Goal: Transaction & Acquisition: Purchase product/service

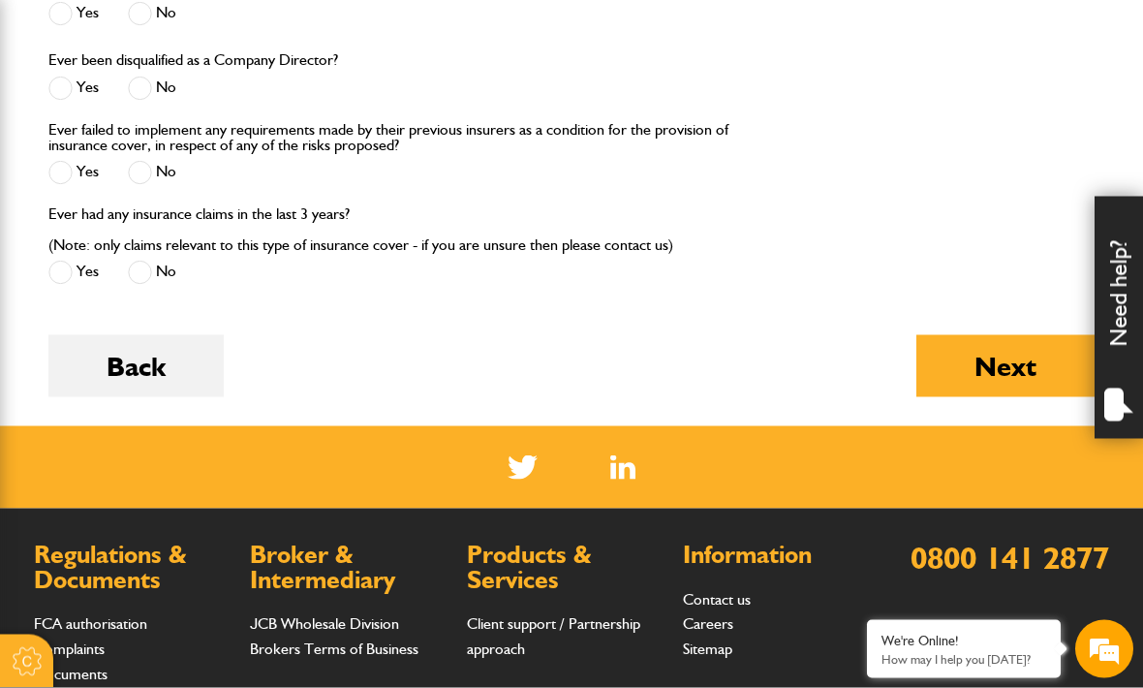
scroll to position [2465, 0]
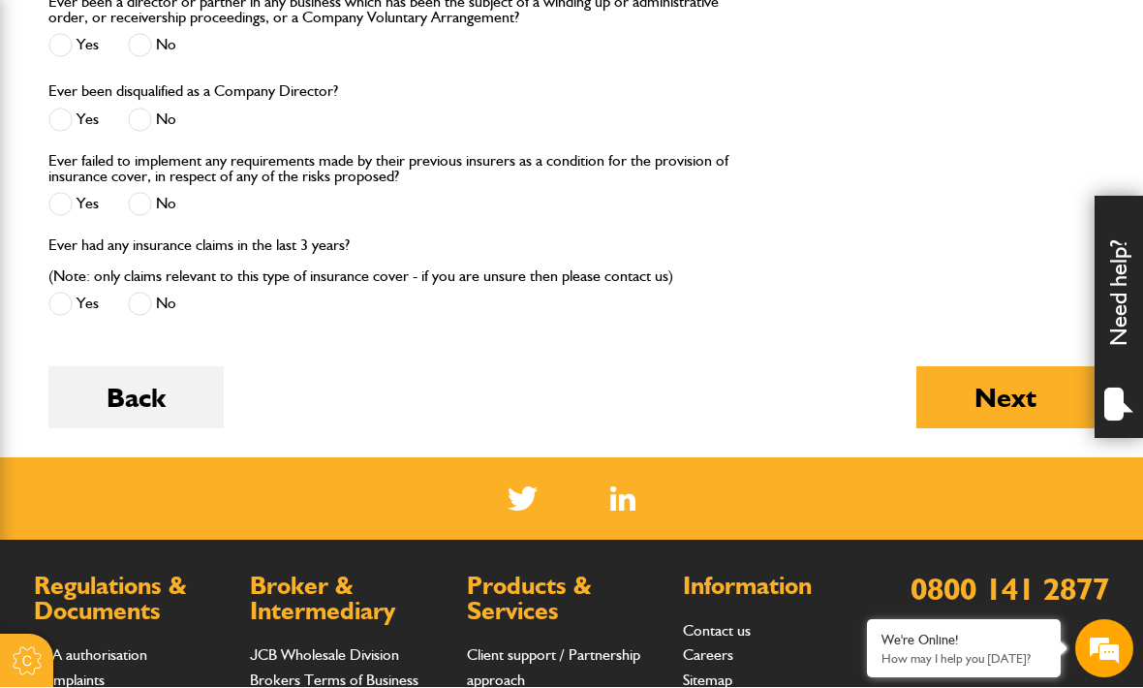
click at [177, 401] on button "Back" at bounding box center [135, 398] width 175 height 62
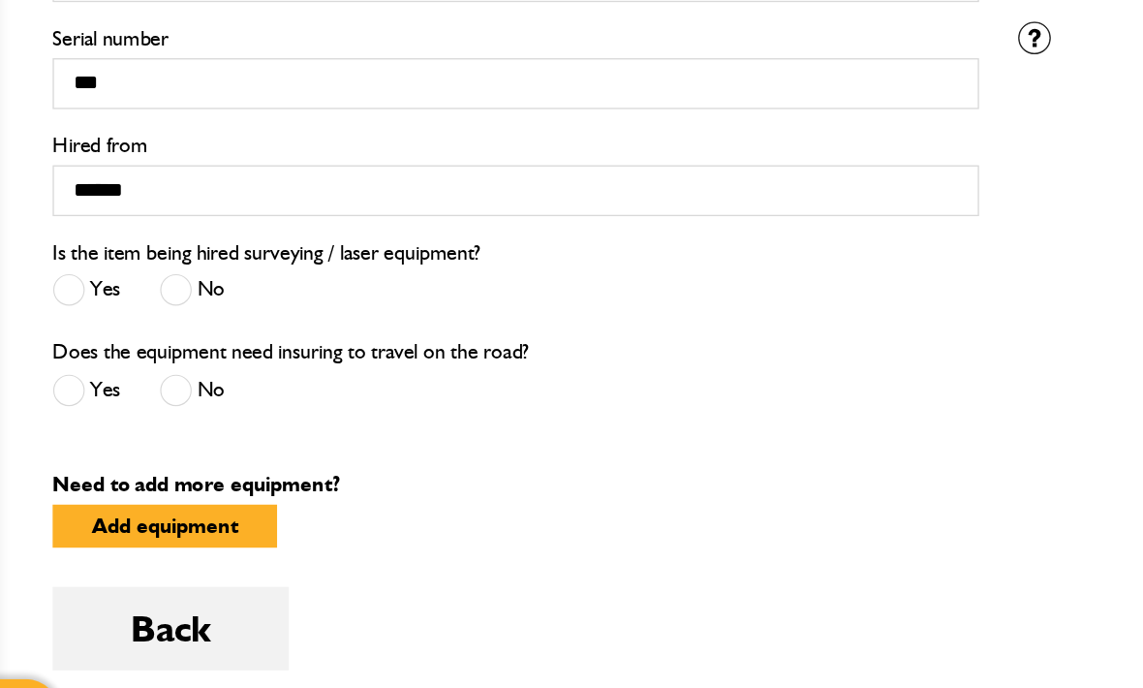
scroll to position [634, 0]
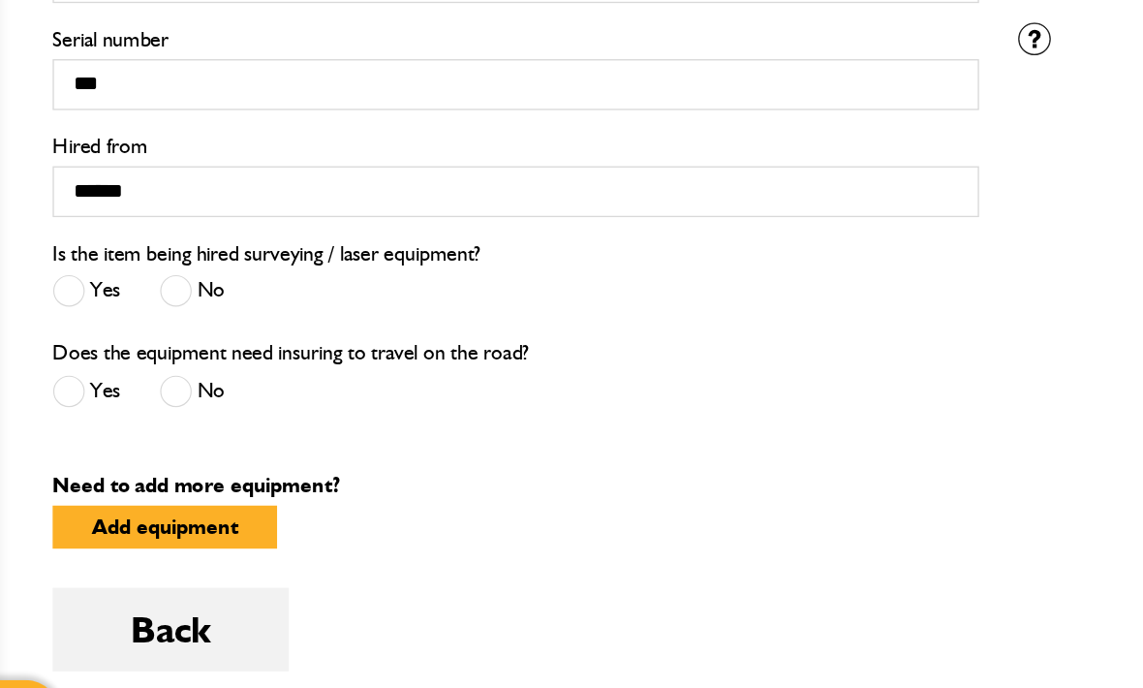
click at [157, 566] on button "Back" at bounding box center [135, 597] width 175 height 62
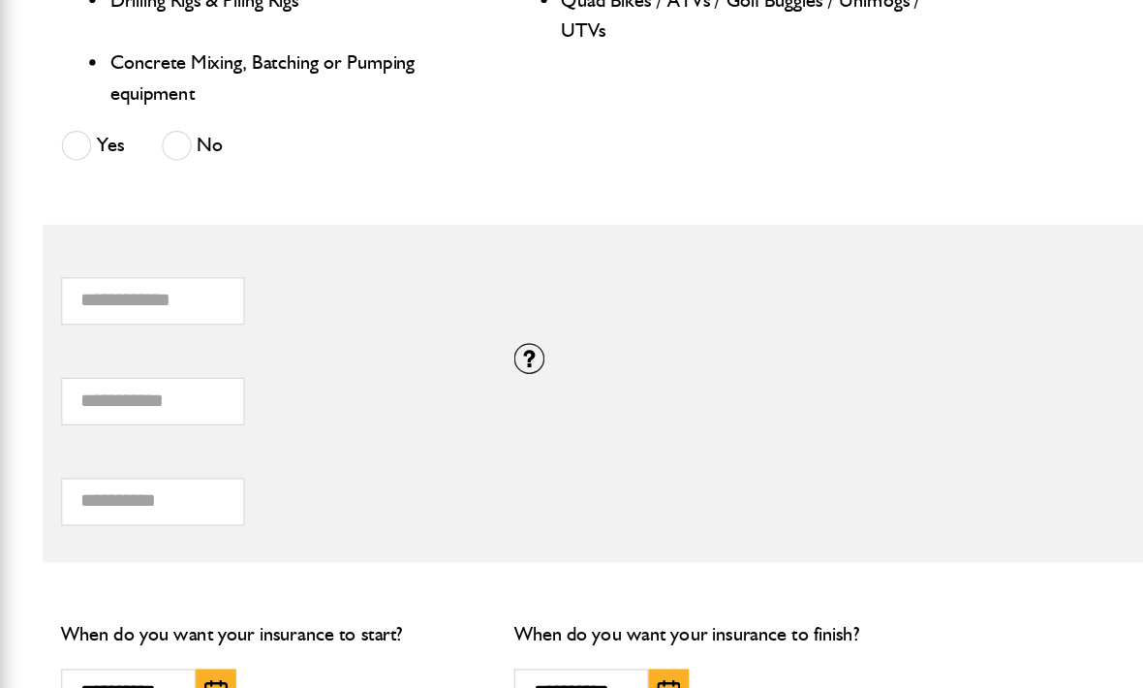
click at [423, 293] on div at bounding box center [419, 305] width 24 height 24
click at [393, 430] on fieldset "* How many items of hired equipment do you want to insure? **** Total combined …" at bounding box center [571, 332] width 1075 height 267
click at [361, 495] on div "**********" at bounding box center [213, 549] width 358 height 108
click at [175, 399] on input "***" at bounding box center [120, 418] width 145 height 38
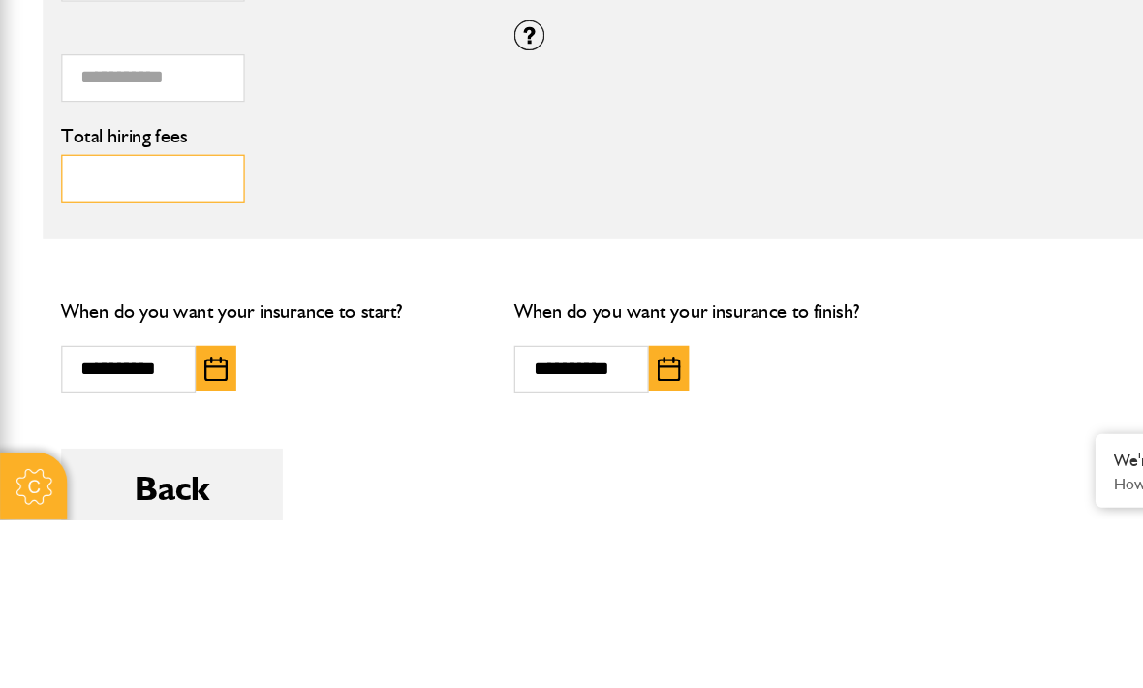
type input "*"
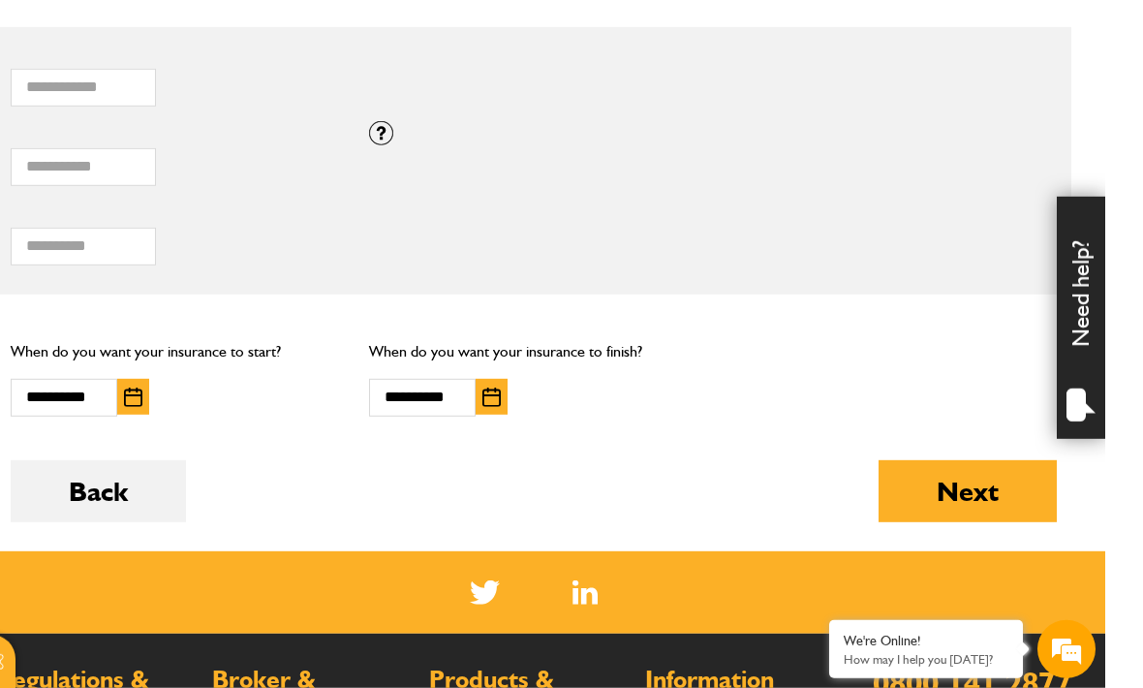
scroll to position [1334, 0]
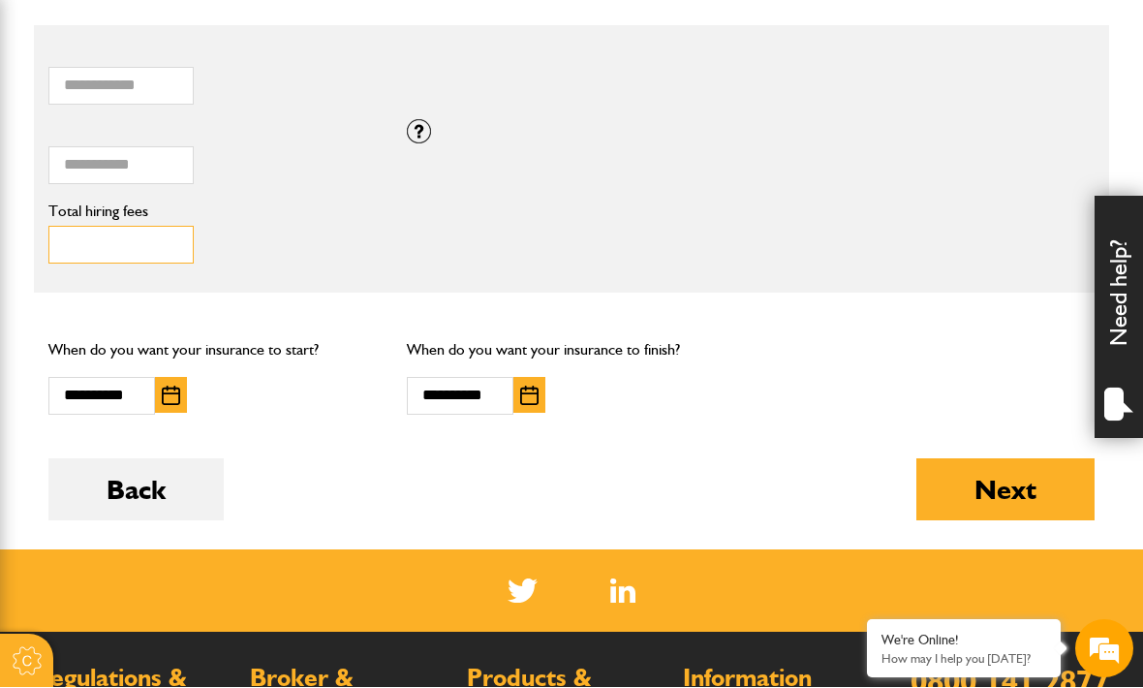
type input "***"
click at [997, 483] on button "Next" at bounding box center [1006, 490] width 178 height 62
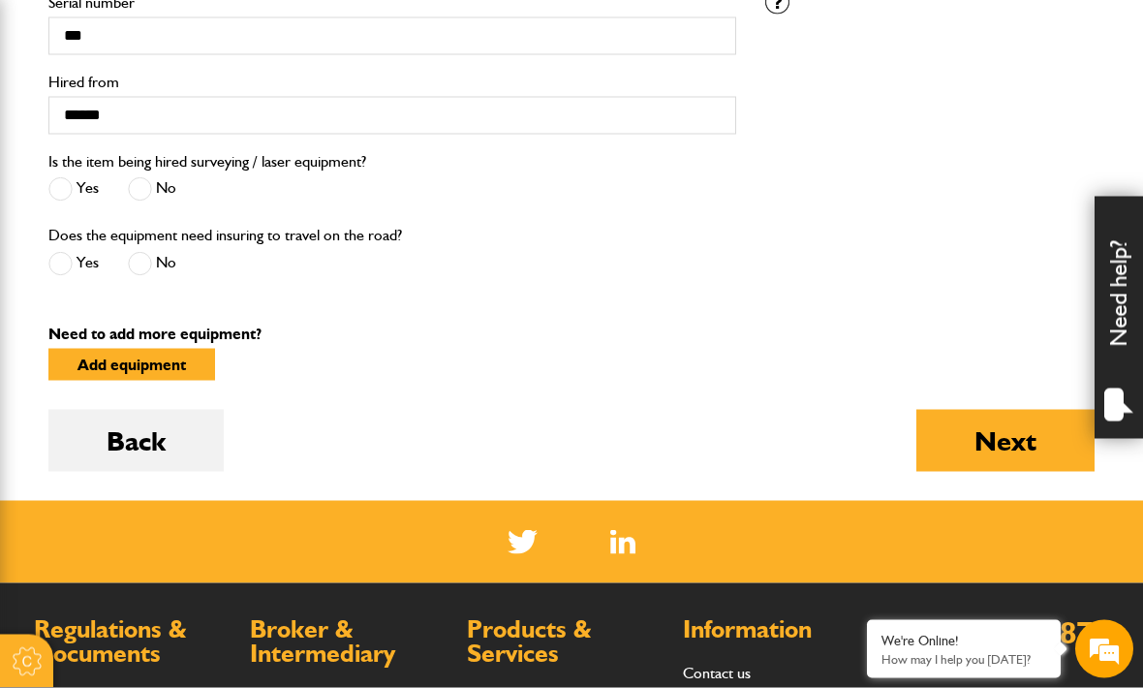
scroll to position [781, 0]
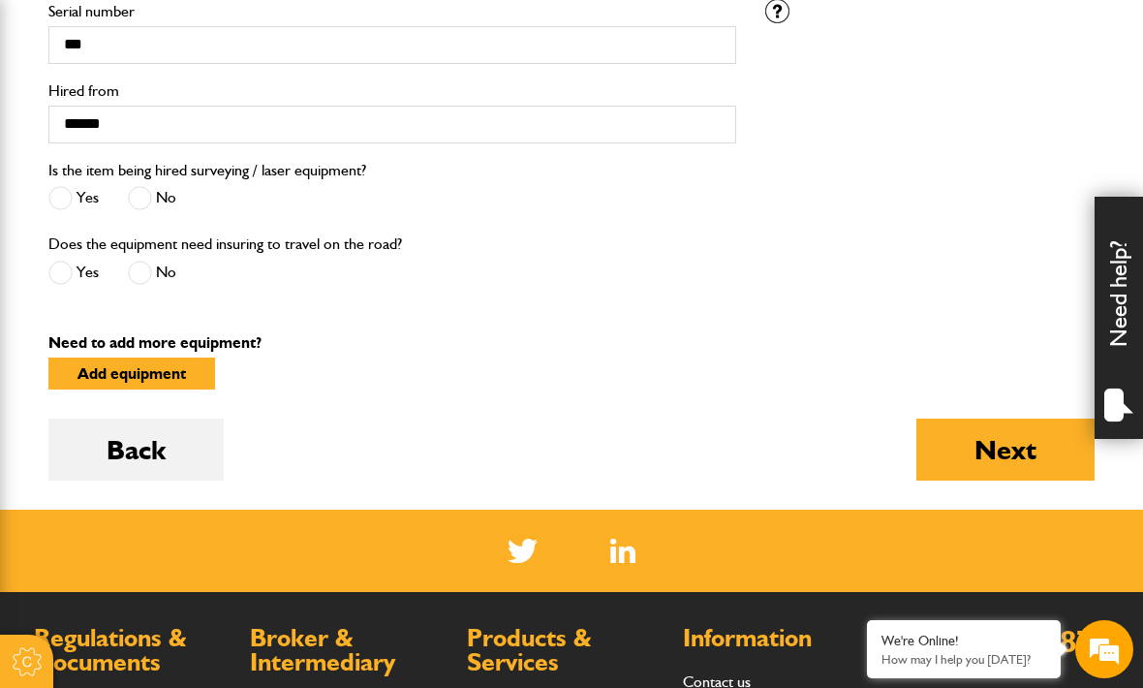
click at [1021, 446] on button "Next" at bounding box center [1006, 450] width 178 height 62
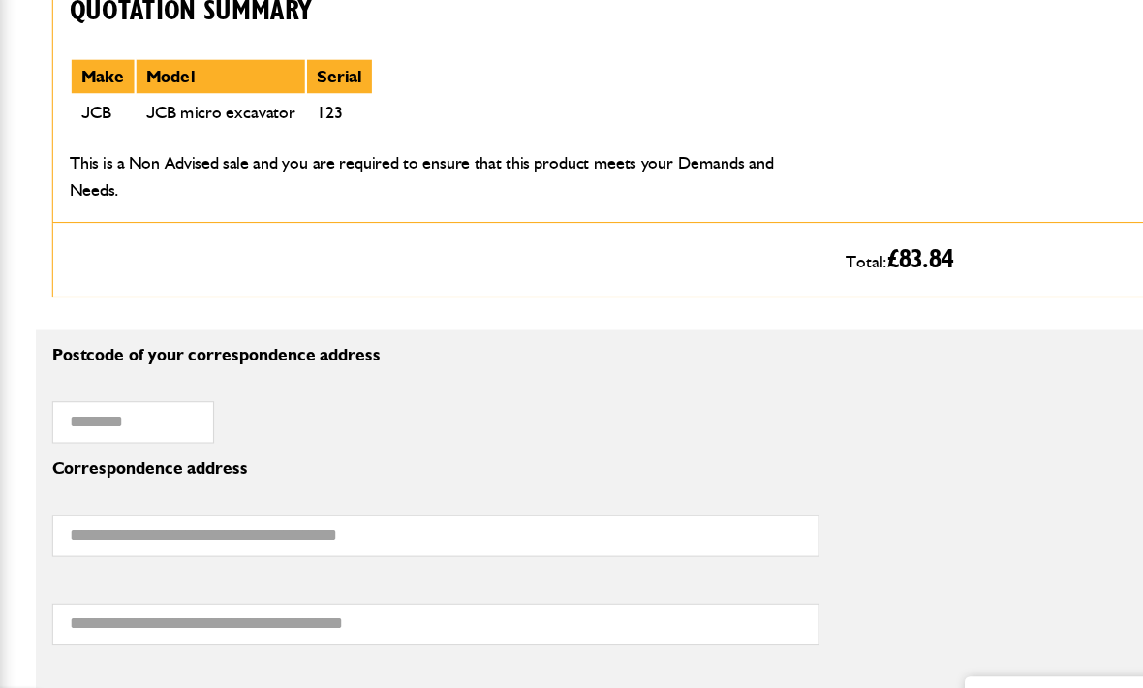
scroll to position [1064, 0]
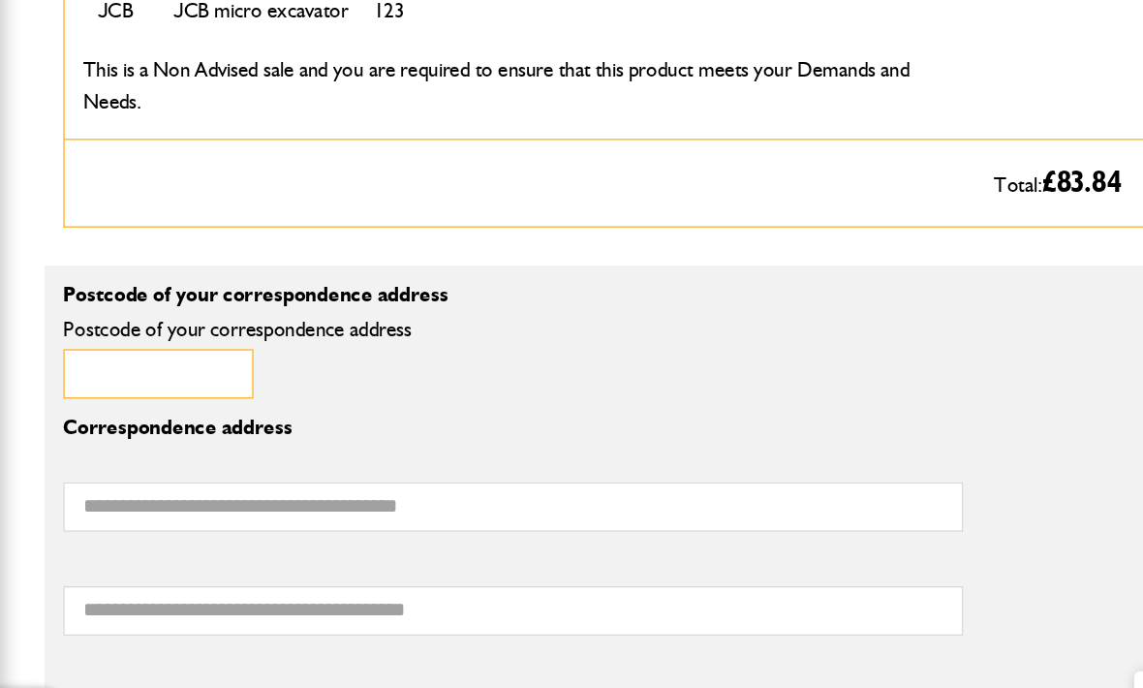
click at [167, 374] on input "Postcode of your correspondence address" at bounding box center [120, 393] width 145 height 38
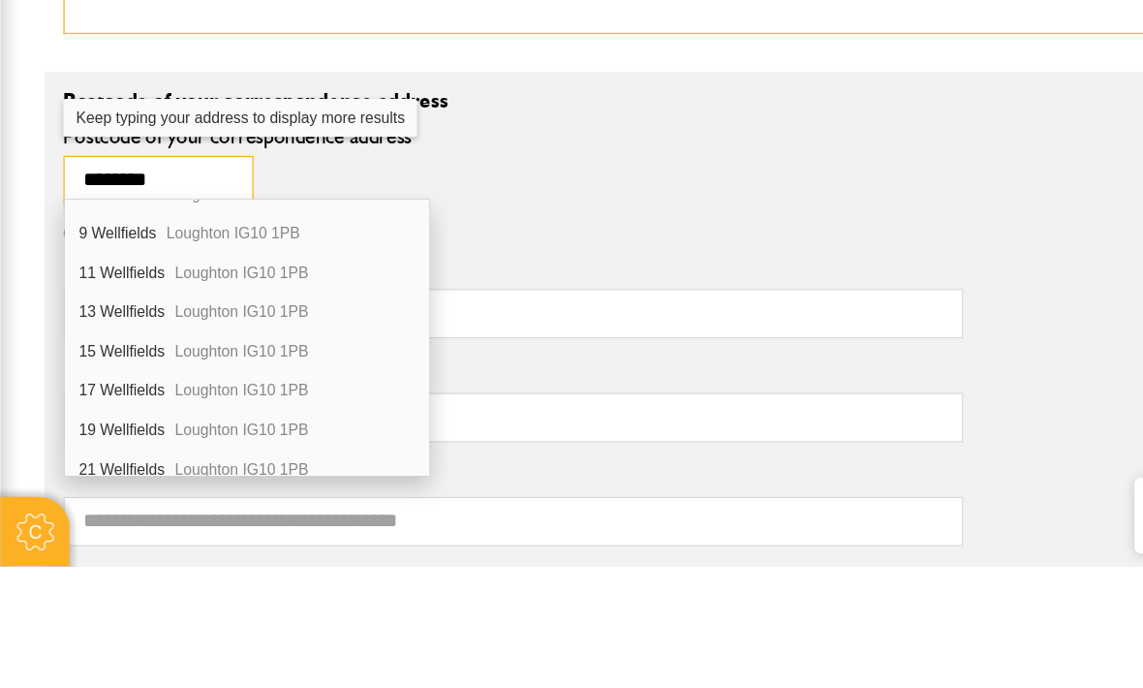
scroll to position [174, 0]
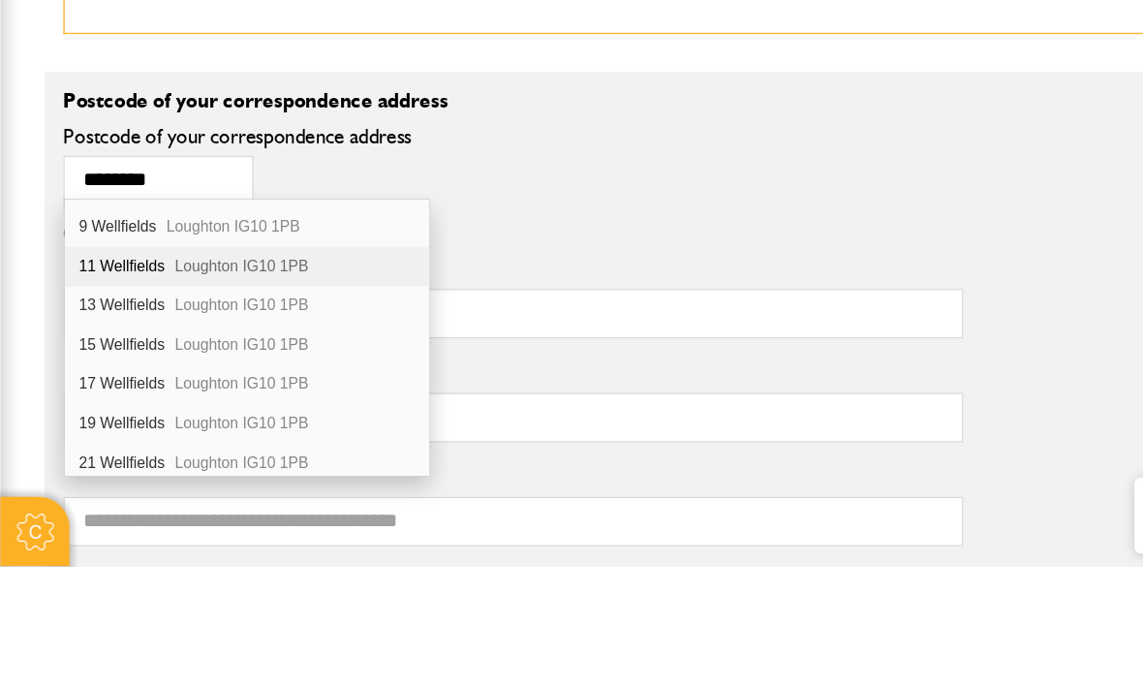
click at [225, 452] on span "Loughton IG10 1PB" at bounding box center [185, 459] width 102 height 14
type input "********"
type input "**********"
type input "********"
type input "*****"
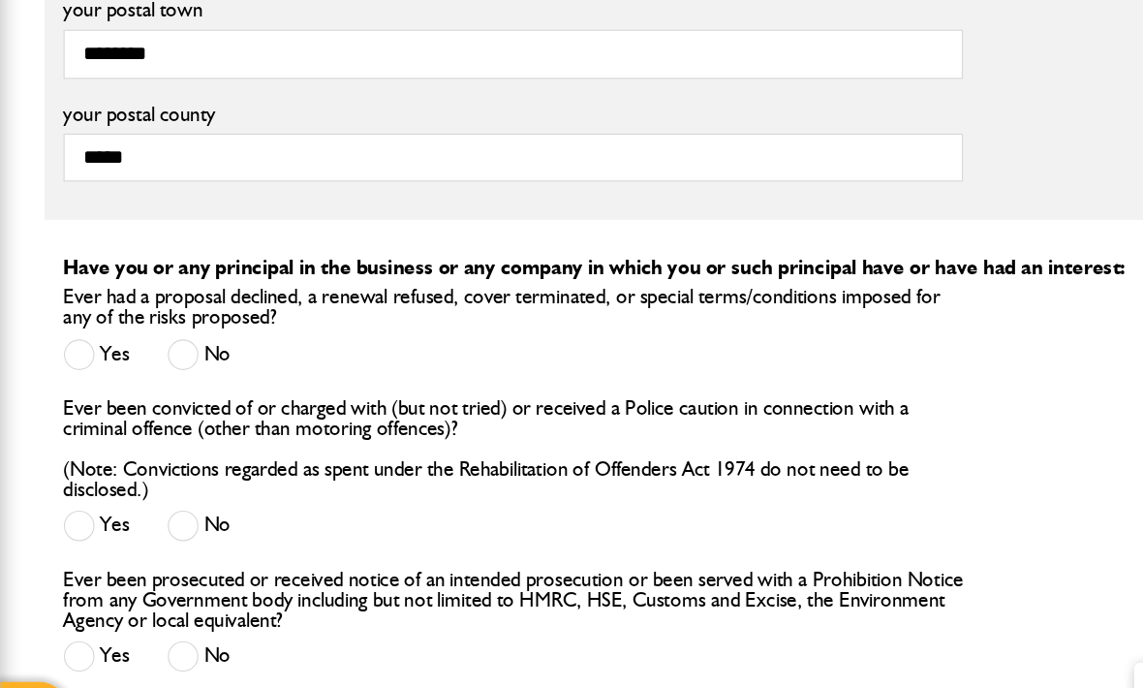
scroll to position [1650, 0]
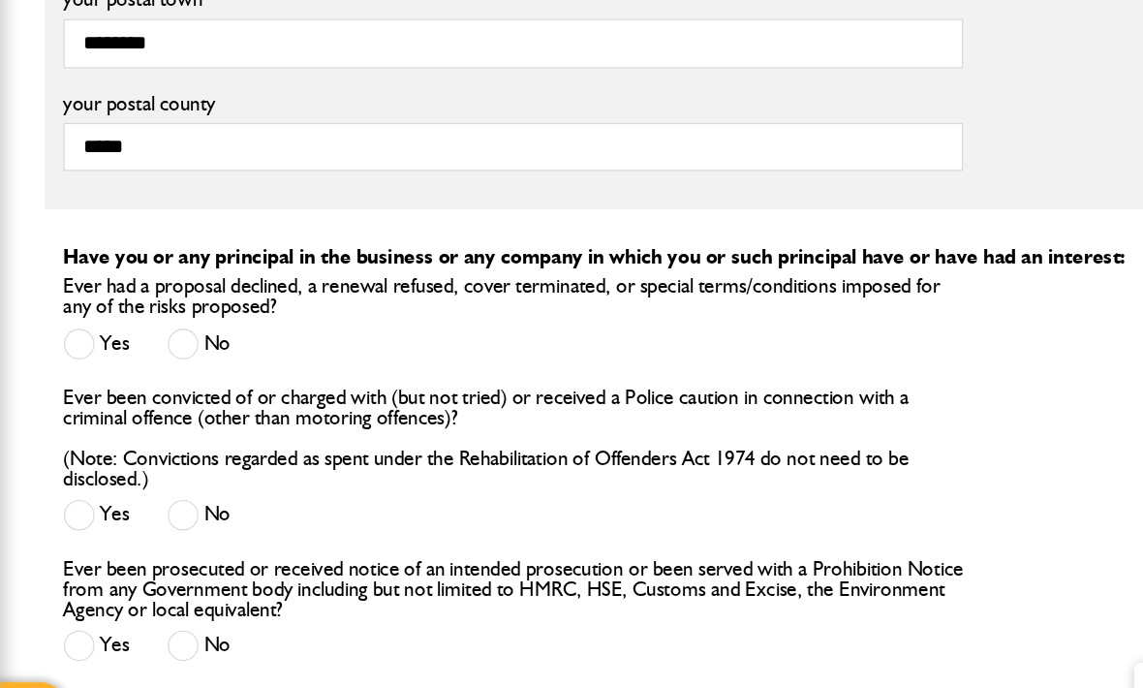
click at [145, 364] on span at bounding box center [140, 376] width 24 height 24
click at [157, 495] on label "No" at bounding box center [152, 507] width 48 height 24
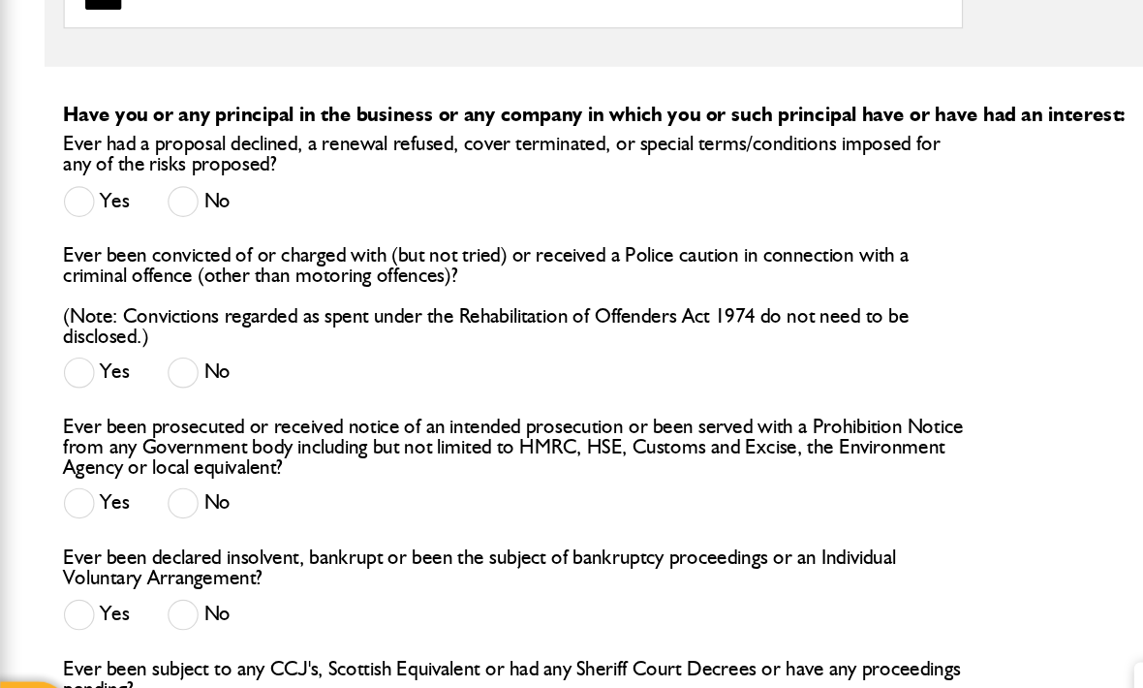
scroll to position [1762, 0]
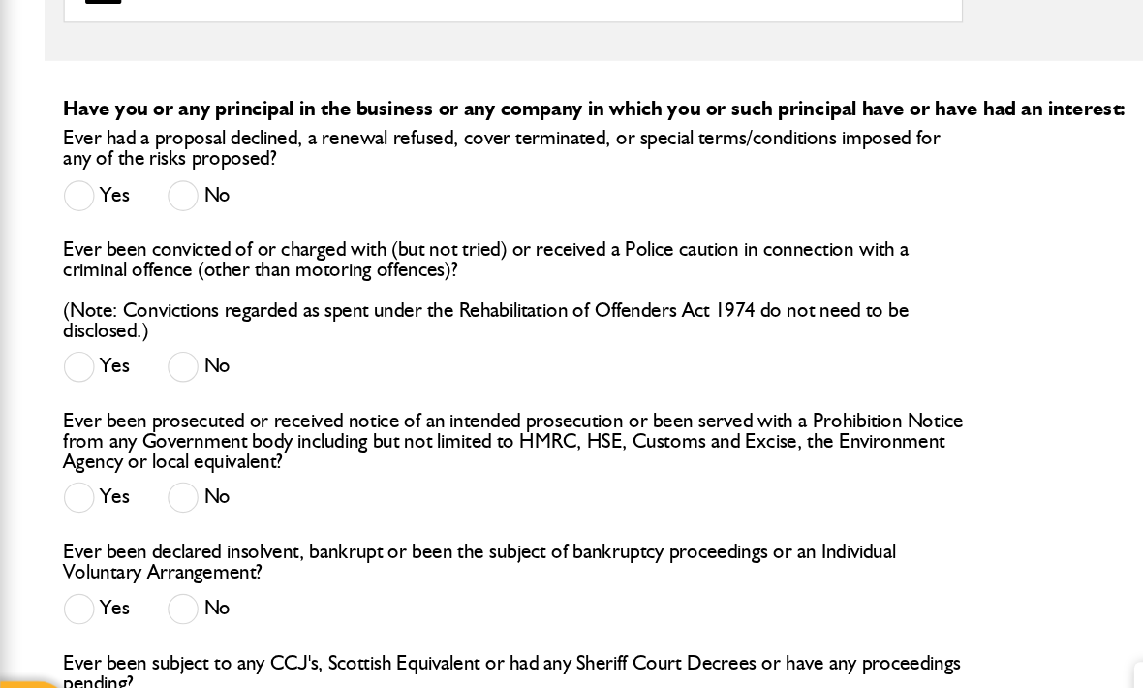
click at [159, 483] on label "No" at bounding box center [152, 495] width 48 height 24
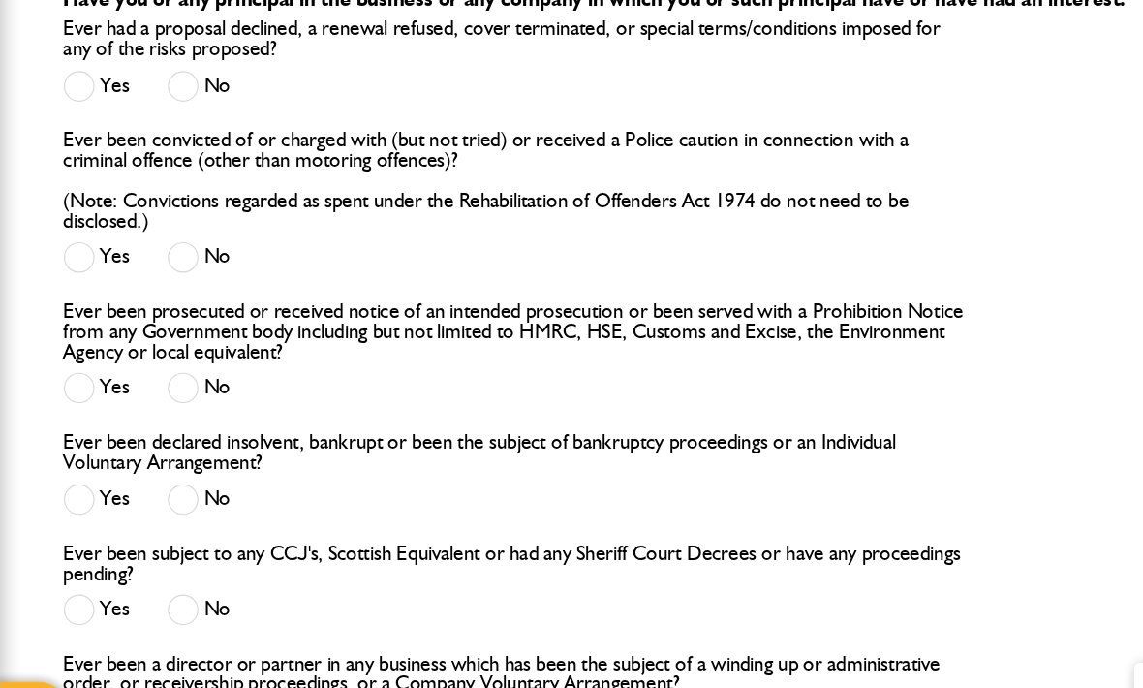
scroll to position [1848, 0]
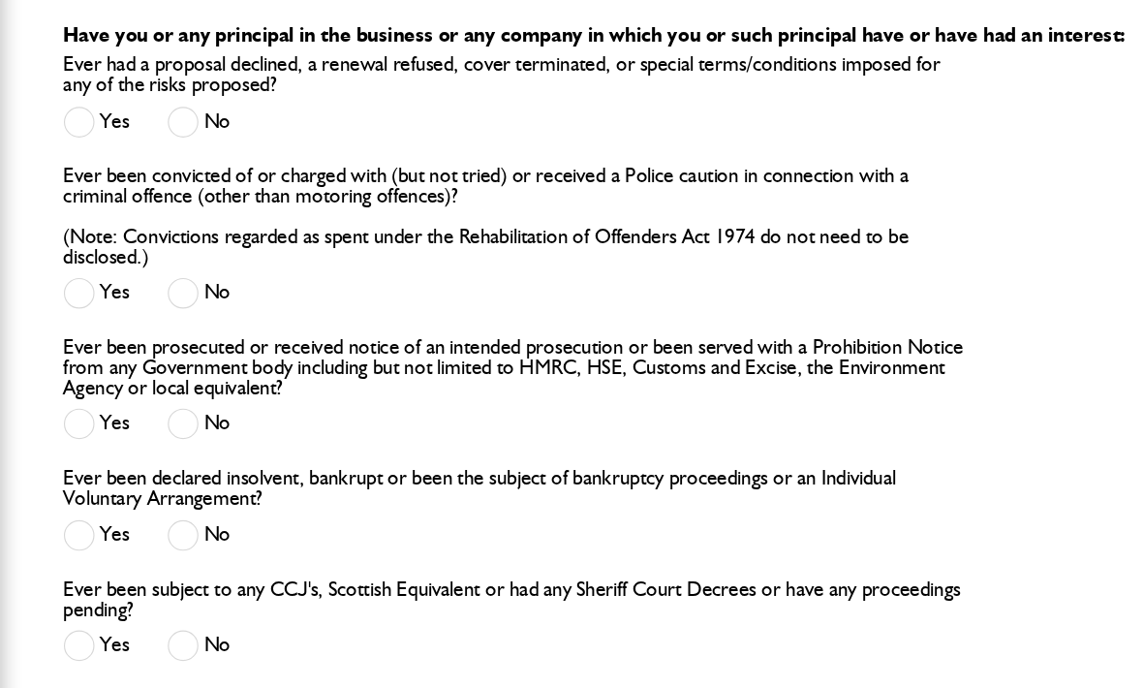
click at [159, 483] on label "No" at bounding box center [152, 495] width 48 height 24
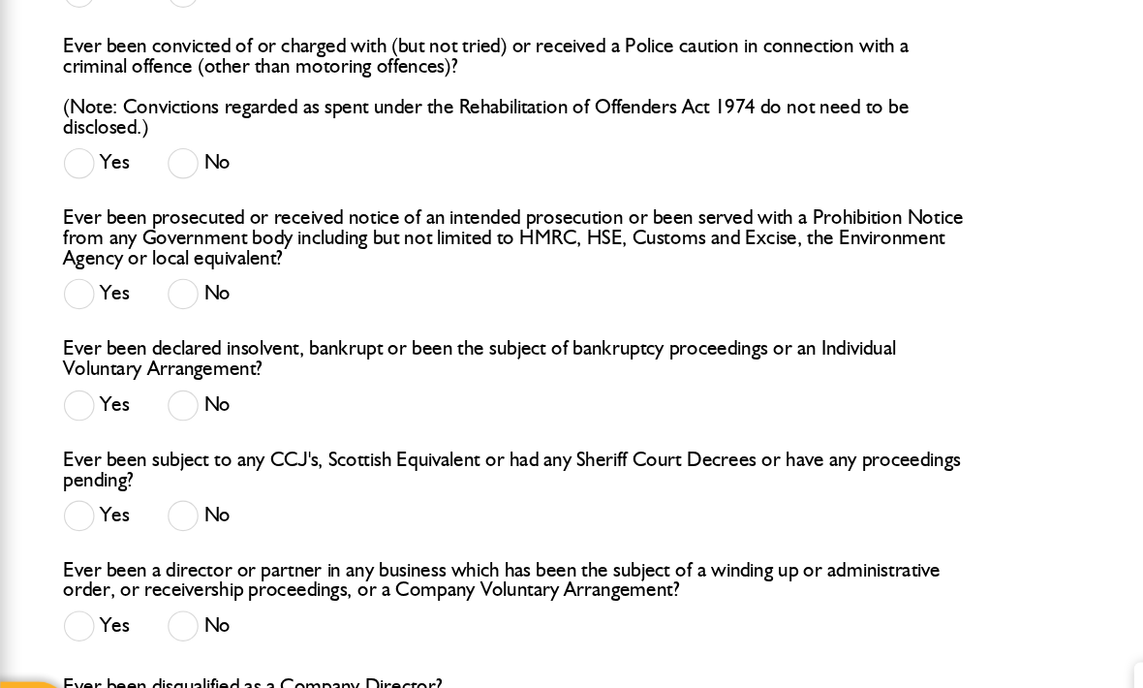
scroll to position [1931, 0]
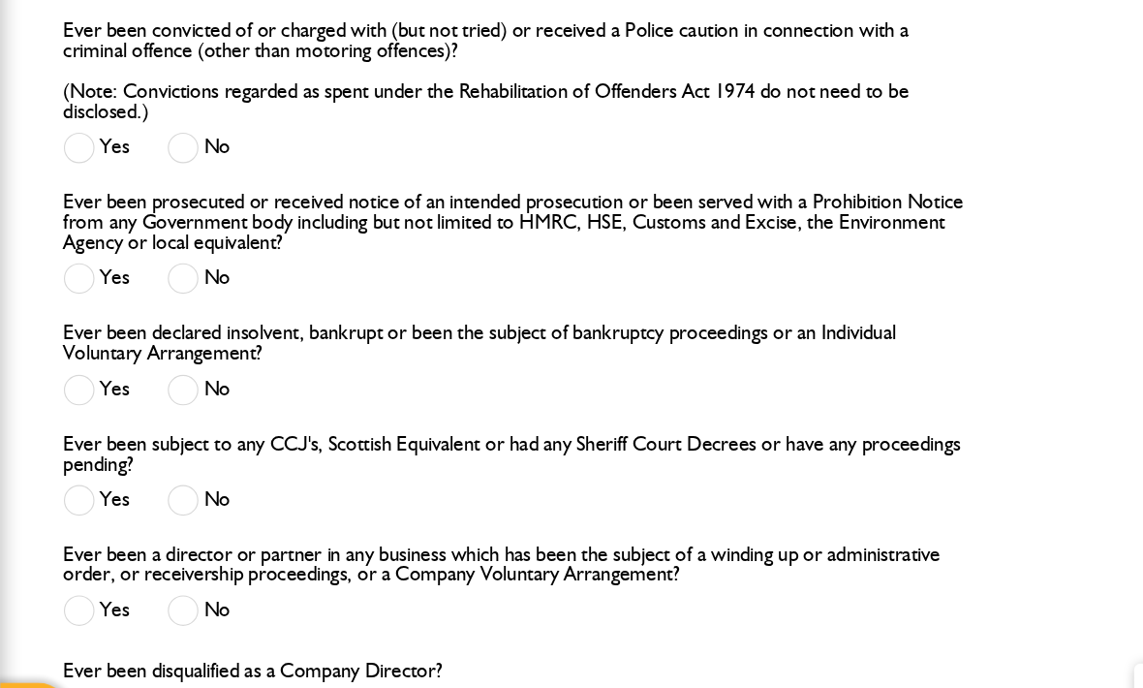
click at [160, 483] on label "No" at bounding box center [152, 495] width 48 height 24
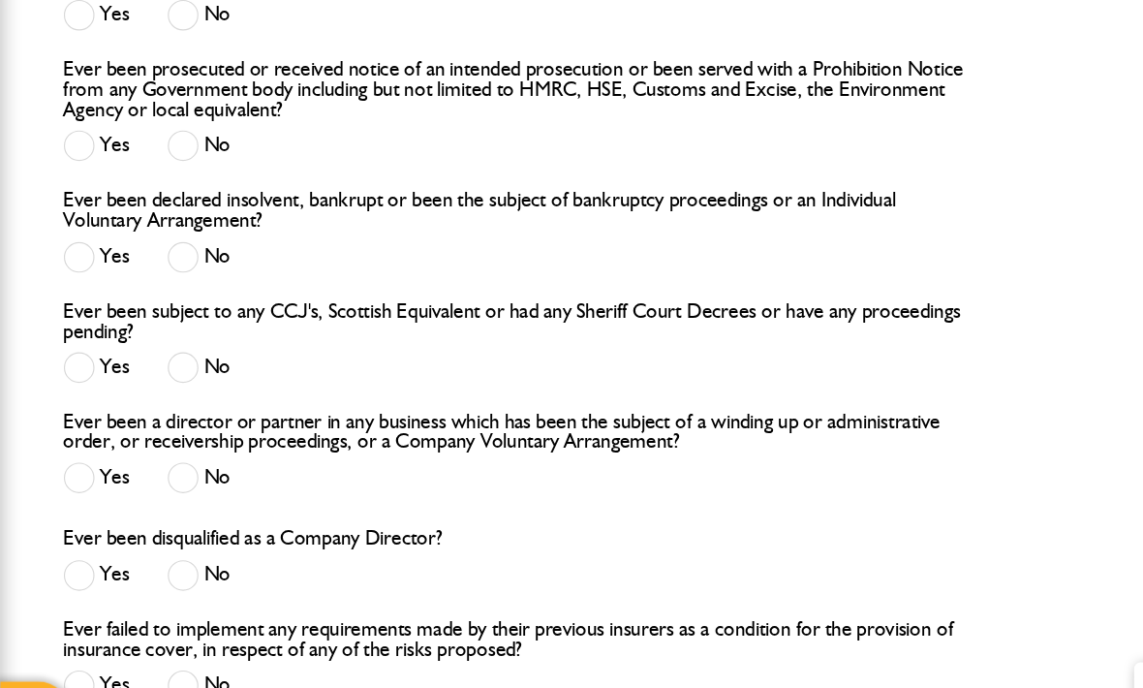
click at [155, 467] on label "No" at bounding box center [152, 479] width 48 height 24
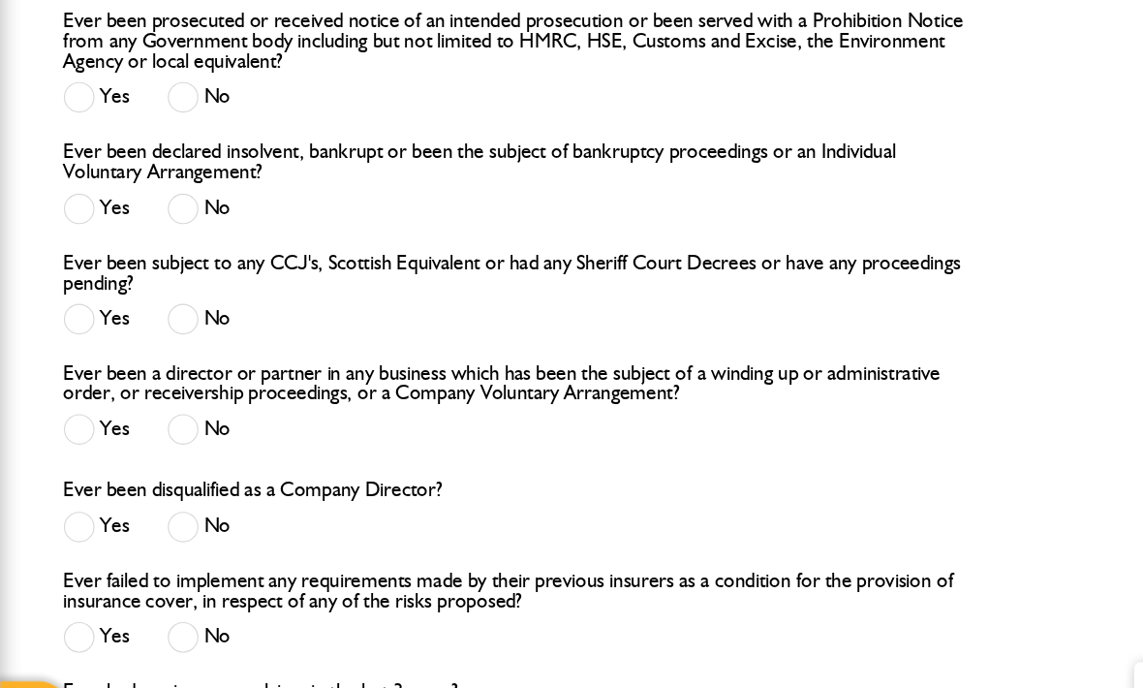
scroll to position [2109, 0]
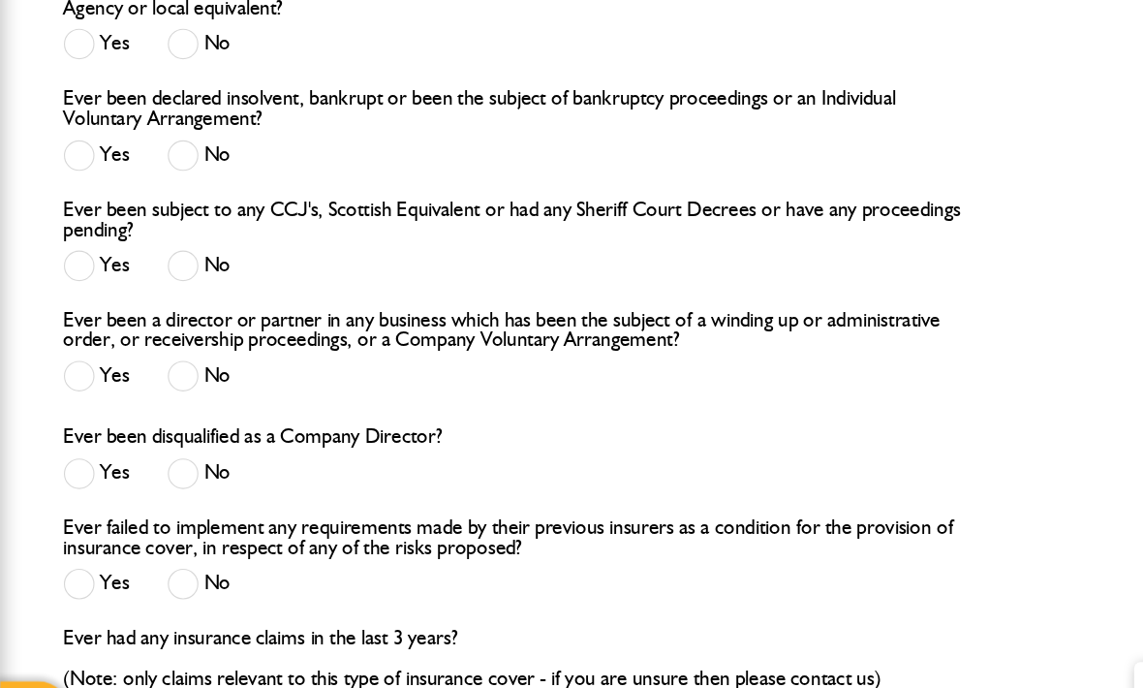
click at [160, 464] on label "No" at bounding box center [152, 476] width 48 height 24
click at [164, 548] on label "No" at bounding box center [152, 560] width 48 height 24
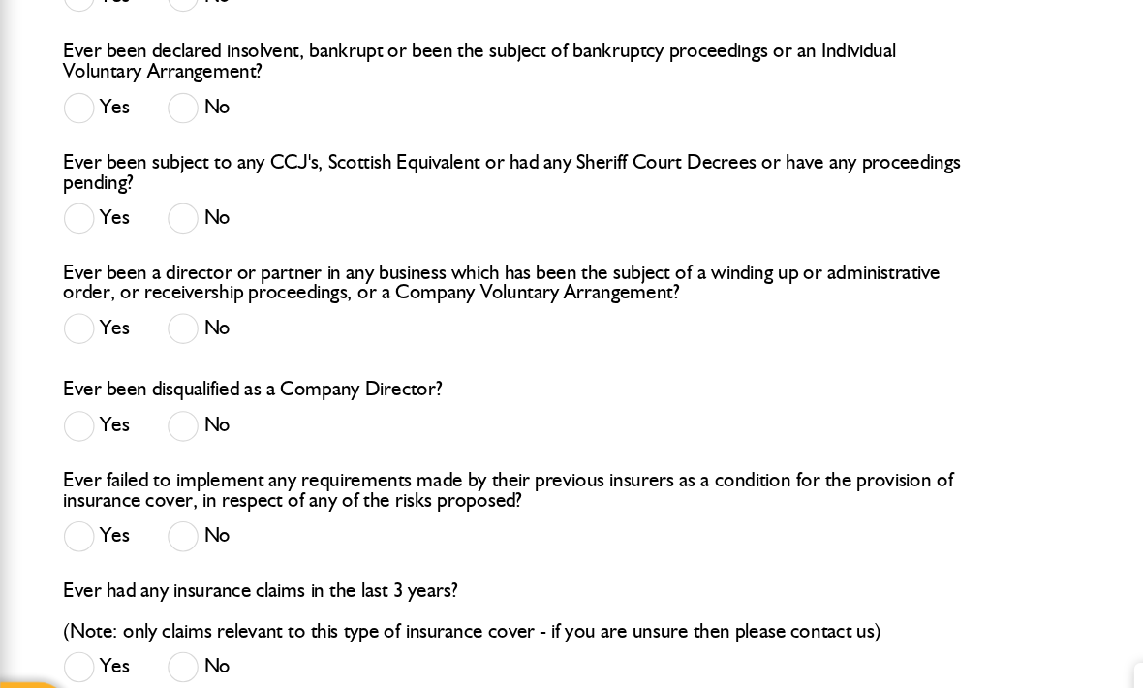
scroll to position [2218, 0]
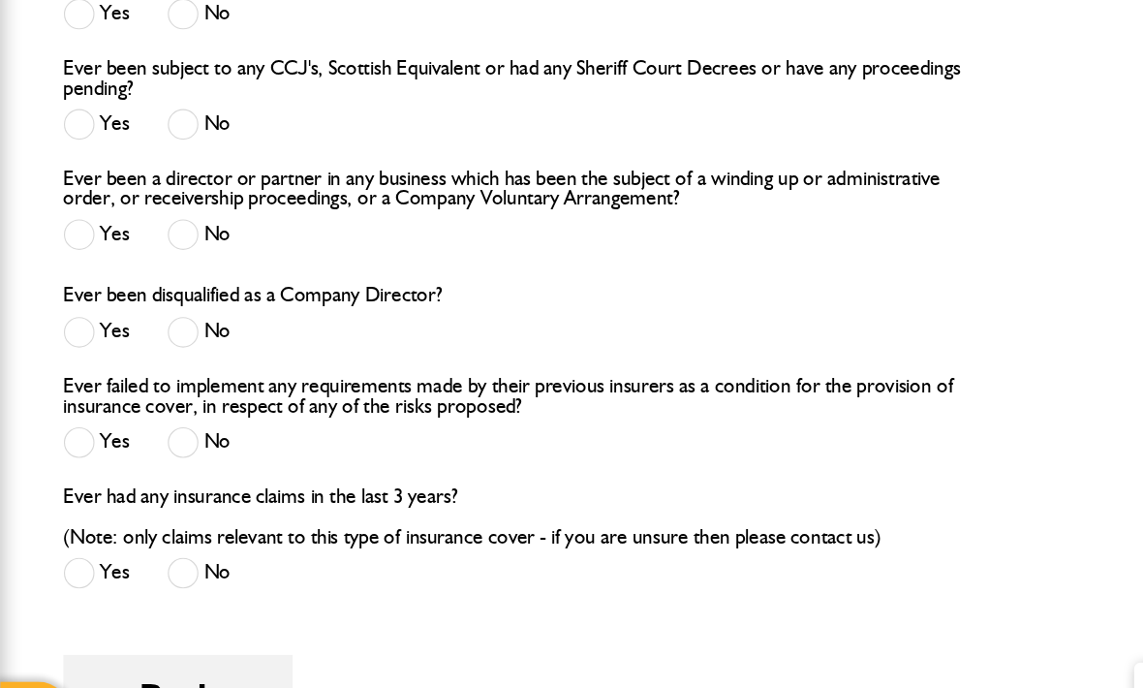
click at [160, 540] on label "No" at bounding box center [152, 552] width 48 height 24
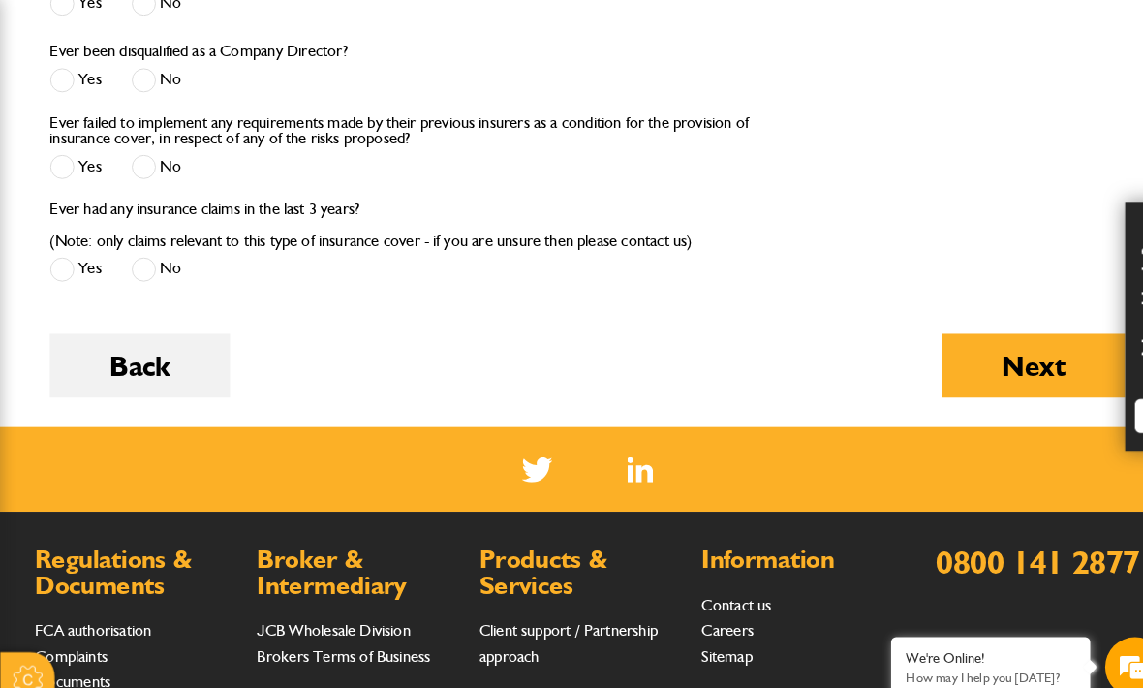
click at [1024, 354] on button "Next" at bounding box center [1006, 356] width 178 height 62
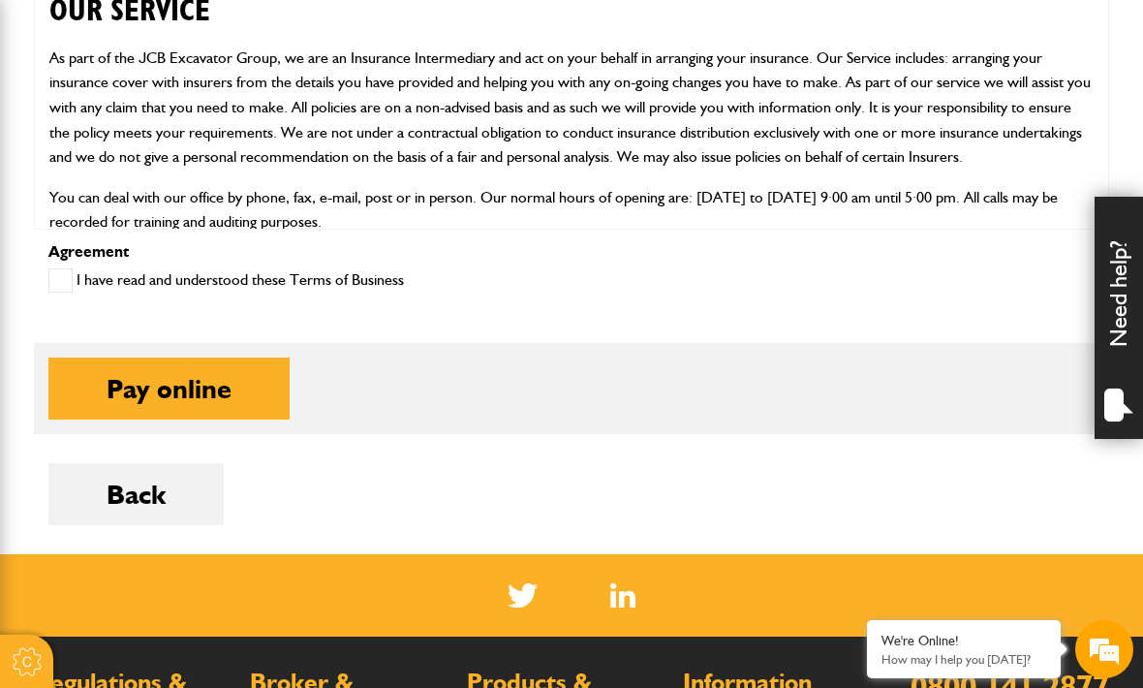
scroll to position [976, 0]
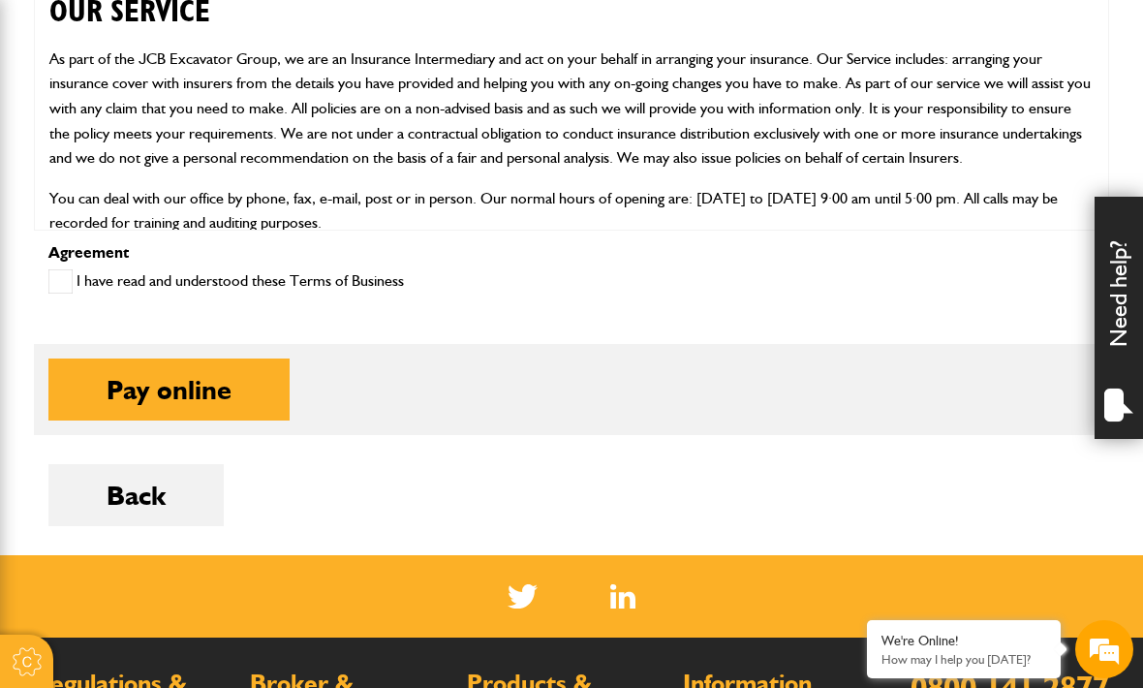
click at [259, 392] on button "Pay online" at bounding box center [168, 389] width 241 height 62
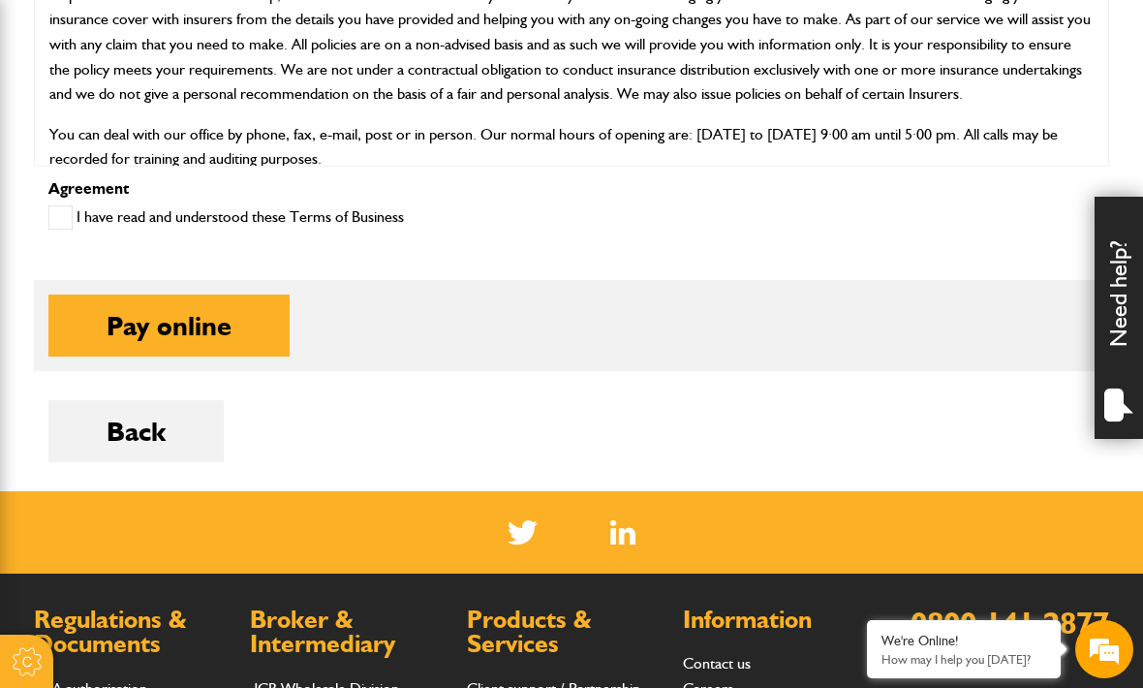
click at [77, 223] on label "I have read and understood these Terms of Business" at bounding box center [226, 217] width 356 height 24
click at [224, 320] on button "Pay online" at bounding box center [168, 326] width 241 height 62
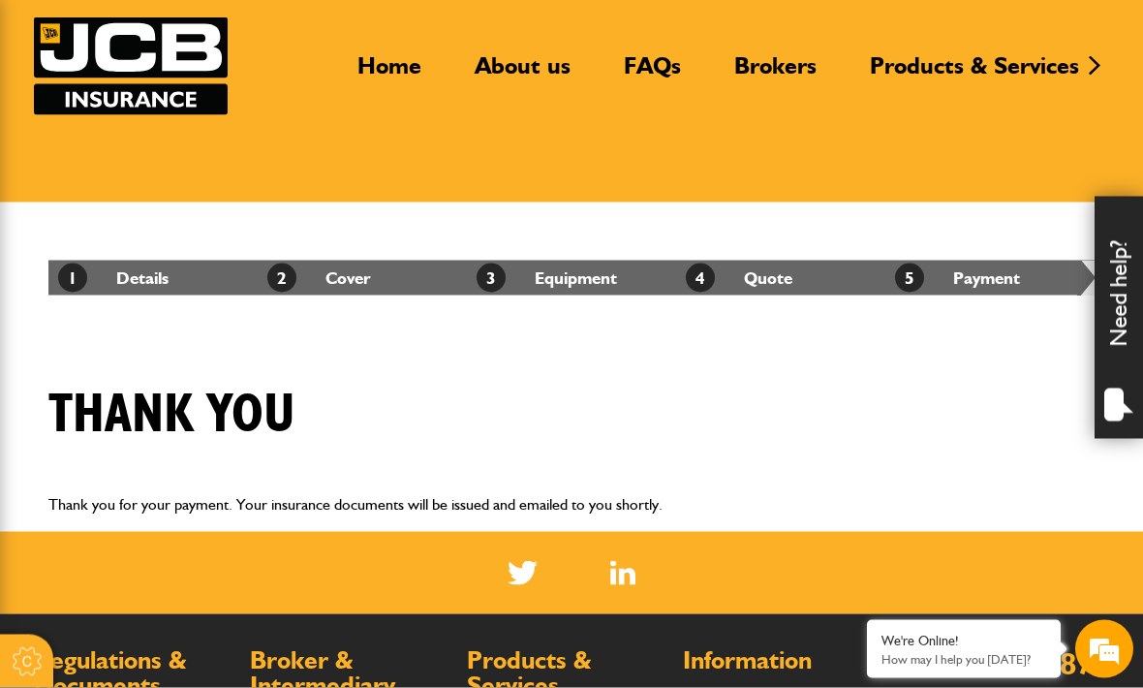
scroll to position [123, 0]
